Goal: Find specific page/section: Find specific page/section

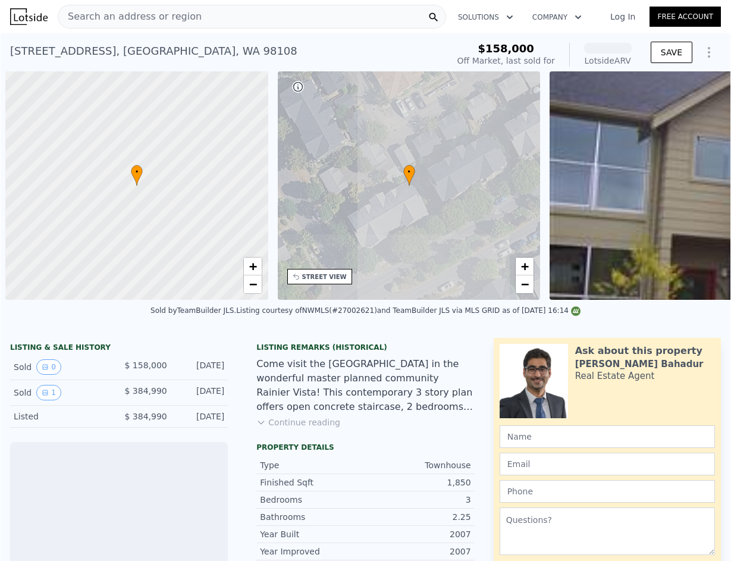
scroll to position [0, 5]
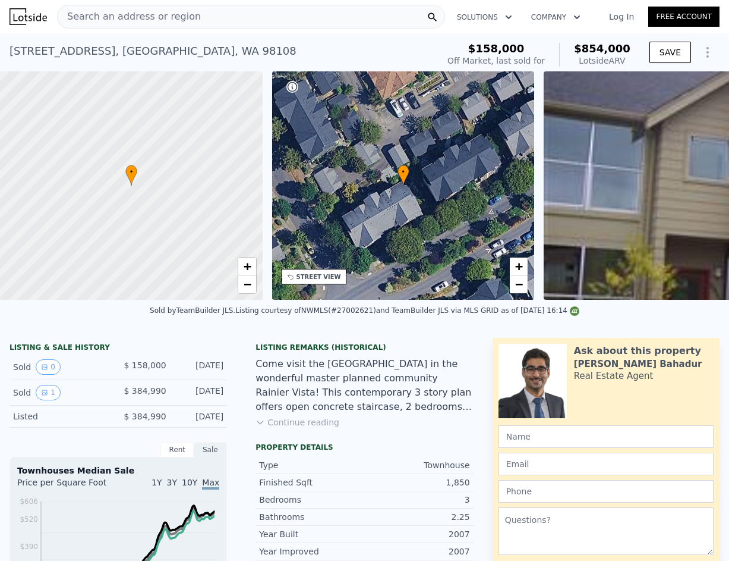
click at [203, 20] on div "Search an address or region" at bounding box center [251, 17] width 388 height 24
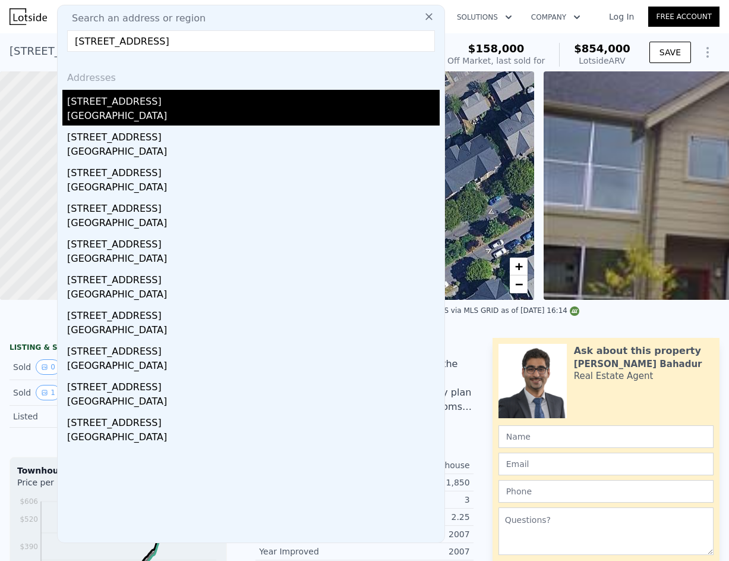
type input "[STREET_ADDRESS]"
click at [143, 114] on div "[GEOGRAPHIC_DATA]" at bounding box center [253, 117] width 373 height 17
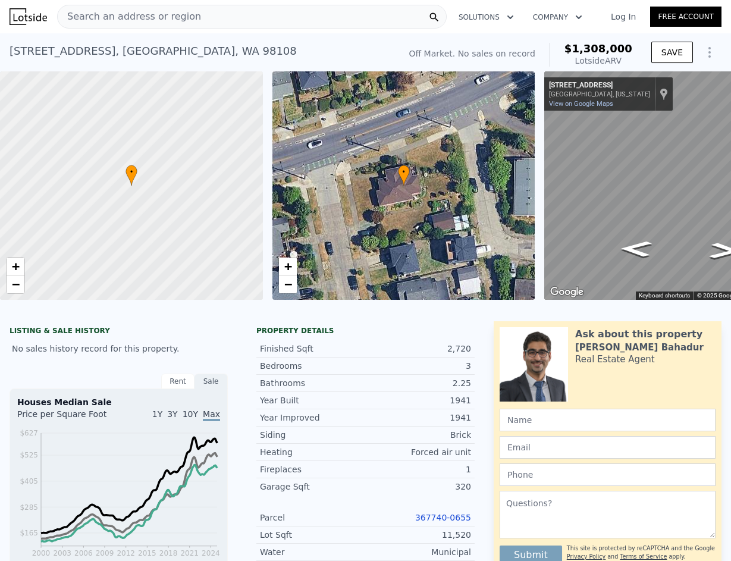
click at [538, 206] on div "• + − • + − ← Move left → Move right ↑ Move up ↓ Move down + Zoom in - Zoom out…" at bounding box center [365, 185] width 731 height 228
click at [284, 285] on span "−" at bounding box center [288, 283] width 8 height 15
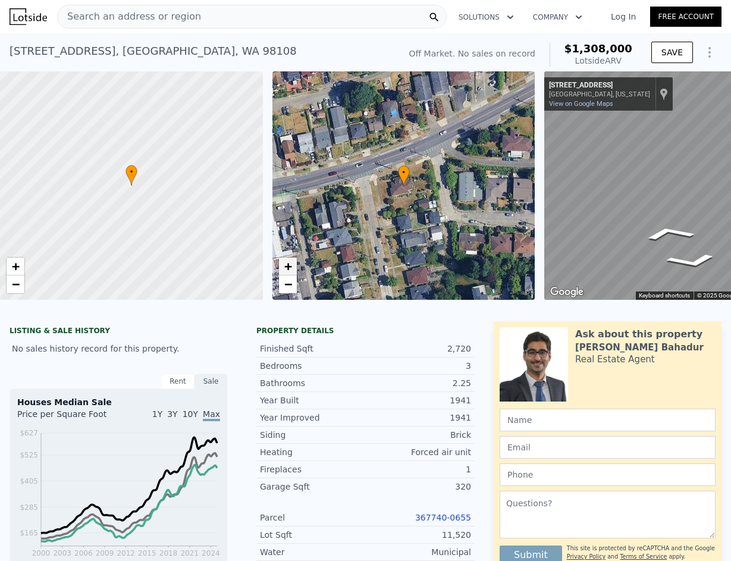
click at [288, 260] on span "+" at bounding box center [288, 266] width 8 height 15
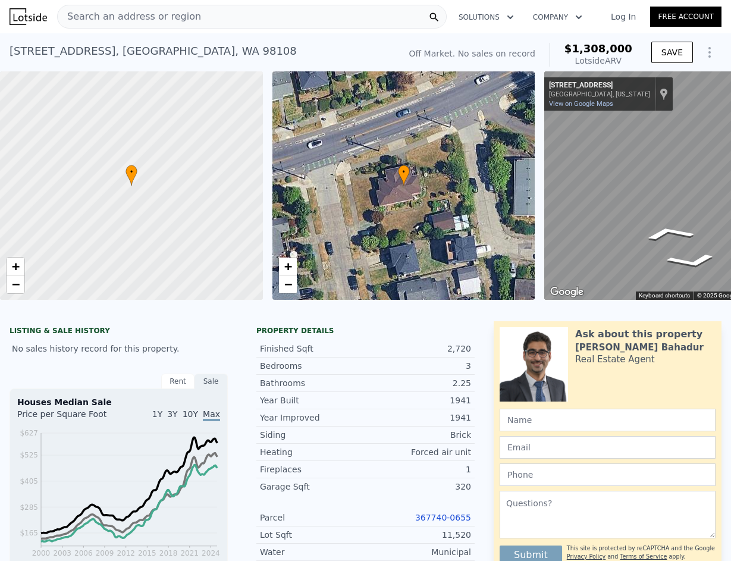
click at [176, 8] on div "Search an address or region" at bounding box center [129, 16] width 143 height 23
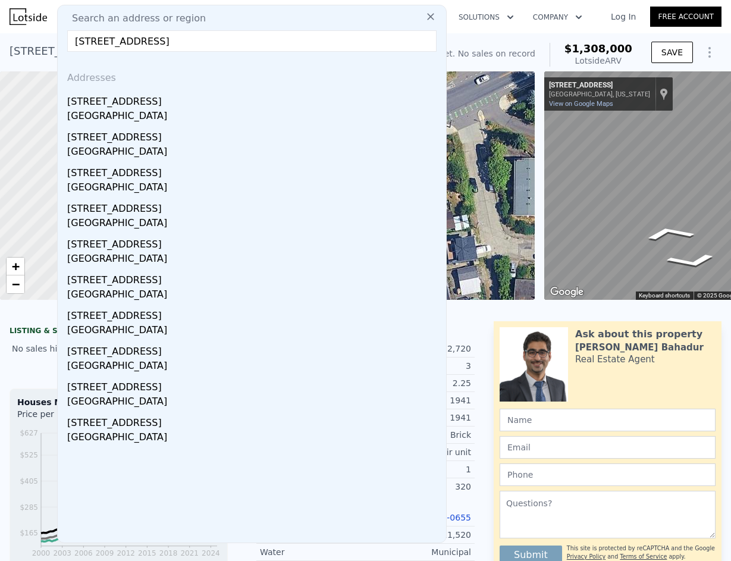
type input "[STREET_ADDRESS]"
